Goal: Use online tool/utility: Use online tool/utility

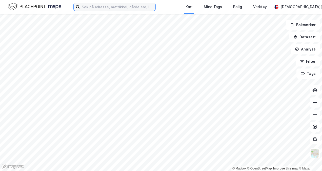
click at [141, 7] on input at bounding box center [118, 7] width 76 height 8
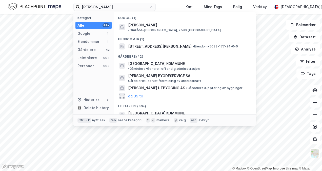
click at [149, 28] on span "• Område • [GEOGRAPHIC_DATA], 7590 [GEOGRAPHIC_DATA]" at bounding box center [174, 30] width 93 height 4
click at [112, 9] on input "[PERSON_NAME]" at bounding box center [115, 7] width 70 height 8
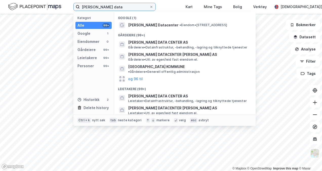
type input "[PERSON_NAME] data"
click at [154, 28] on span "[PERSON_NAME] Datacenter" at bounding box center [153, 25] width 50 height 6
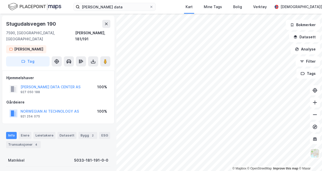
click at [0, 0] on button "NORWEGIAN AI TECHNOLOGY AS" at bounding box center [0, 0] width 0 height 0
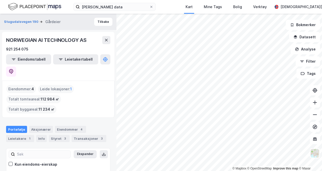
click at [306, 38] on button "Datasett" at bounding box center [305, 37] width 31 height 10
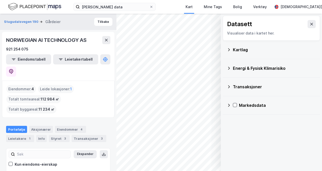
click at [235, 50] on div "Kartlag" at bounding box center [274, 50] width 83 height 6
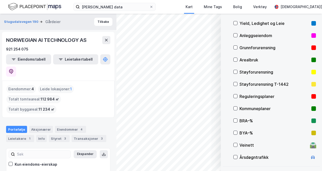
scroll to position [41, 0]
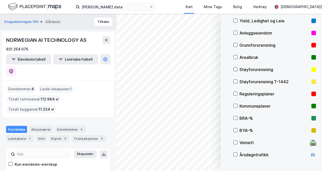
click at [236, 94] on icon at bounding box center [236, 94] width 4 height 4
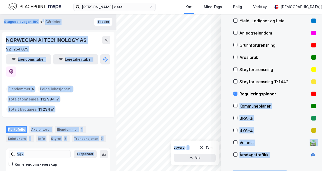
drag, startPoint x: 223, startPoint y: 106, endPoint x: 204, endPoint y: 140, distance: 39.3
click at [204, 140] on div "© Mapbox © OpenStreetMap Improve this map © Maxar Datasett Visualiser data i ka…" at bounding box center [161, 92] width 322 height 157
click at [236, 130] on icon at bounding box center [236, 130] width 3 height 2
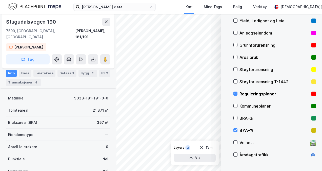
scroll to position [62, 0]
click at [190, 9] on div "Kart" at bounding box center [189, 7] width 7 height 6
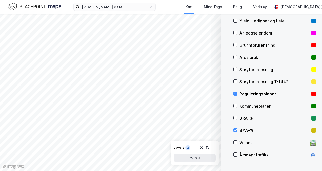
click at [191, 7] on div "Kart" at bounding box center [189, 7] width 7 height 6
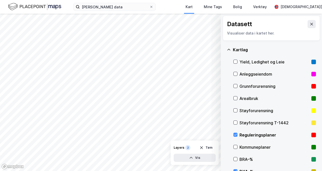
click at [310, 24] on icon at bounding box center [312, 24] width 4 height 4
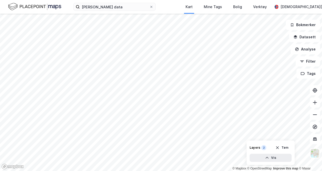
click at [307, 49] on button "Analyse" at bounding box center [305, 49] width 29 height 10
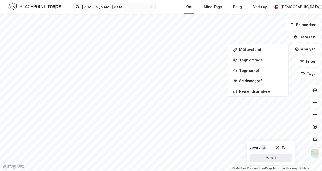
click at [252, 51] on div "Mål avstand" at bounding box center [262, 49] width 44 height 4
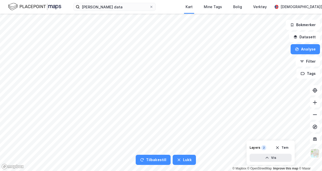
click at [307, 53] on button "Analyse" at bounding box center [305, 49] width 29 height 10
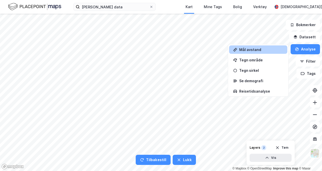
click at [252, 49] on div "Mål avstand" at bounding box center [262, 49] width 44 height 4
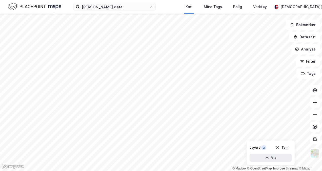
click at [309, 49] on button "Analyse" at bounding box center [305, 49] width 29 height 10
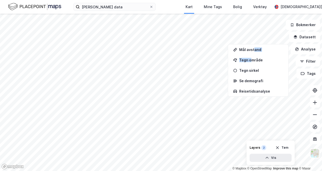
drag, startPoint x: 255, startPoint y: 49, endPoint x: 252, endPoint y: 59, distance: 11.0
click at [252, 59] on div "Mål avstand Tegn område Tegn [PERSON_NAME] demografi Reisetidsanalyse" at bounding box center [258, 70] width 58 height 50
click at [252, 59] on div "Tegn område" at bounding box center [262, 60] width 44 height 4
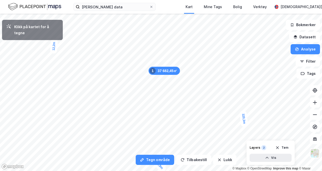
click at [54, 52] on div "12,2m" at bounding box center [54, 46] width 8 height 15
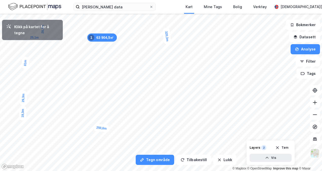
click at [23, 119] on div "19,3m" at bounding box center [22, 113] width 7 height 15
click at [23, 129] on div "15,3m" at bounding box center [23, 123] width 8 height 15
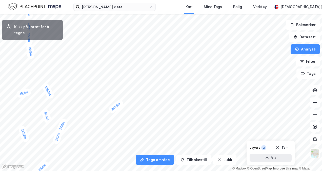
click at [47, 163] on div "20,4m" at bounding box center [42, 167] width 16 height 15
click at [100, 60] on div "17,9m" at bounding box center [96, 64] width 14 height 16
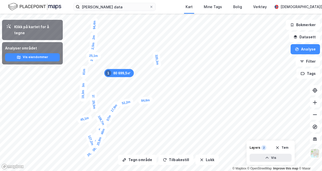
click at [310, 38] on button "Datasett" at bounding box center [305, 37] width 31 height 10
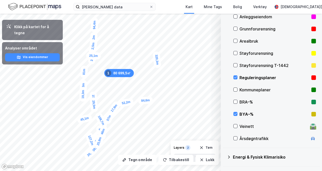
scroll to position [66, 0]
